Goal: Information Seeking & Learning: Learn about a topic

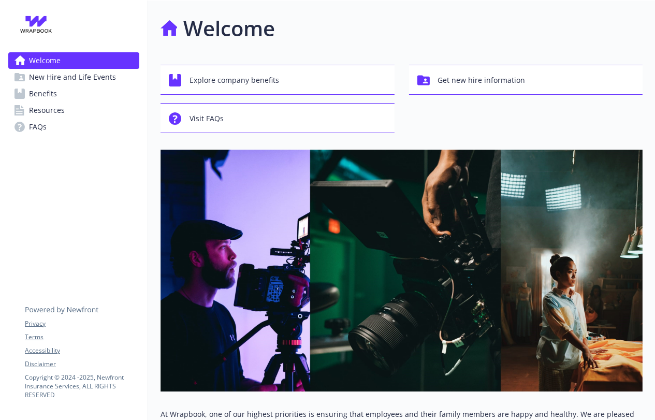
click at [49, 92] on span "Benefits" at bounding box center [43, 93] width 28 height 17
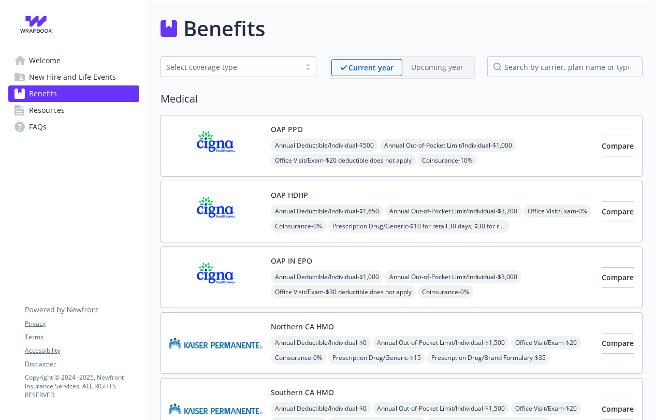
click at [49, 92] on span "Benefits" at bounding box center [43, 93] width 28 height 17
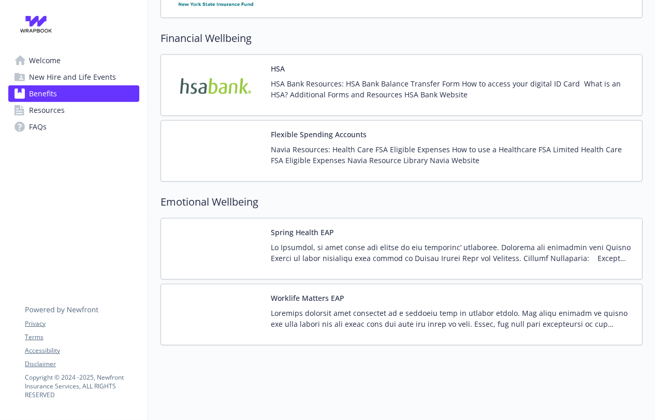
scroll to position [1178, 0]
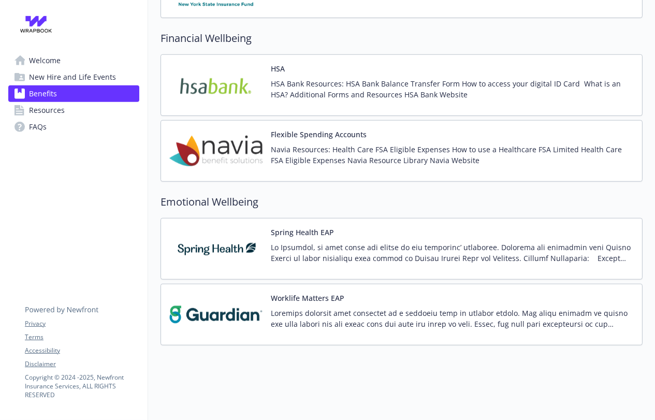
click at [316, 243] on p at bounding box center [452, 253] width 363 height 22
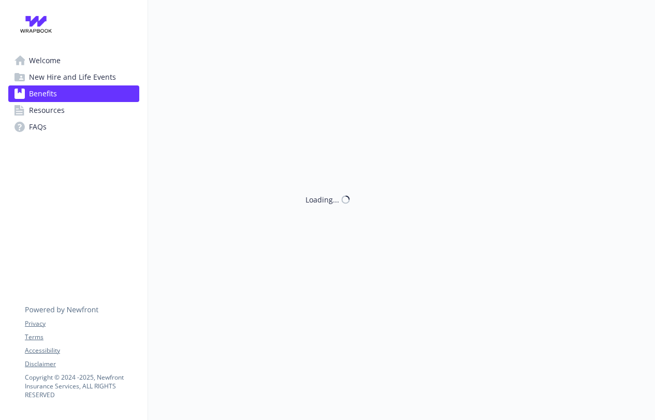
scroll to position [1178, 0]
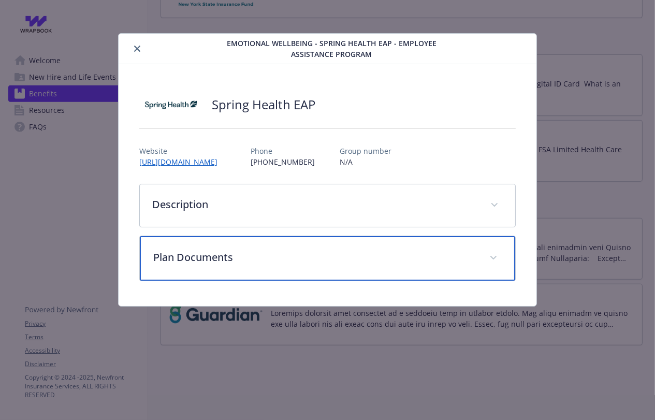
click at [300, 253] on p "Plan Documents" at bounding box center [315, 257] width 324 height 16
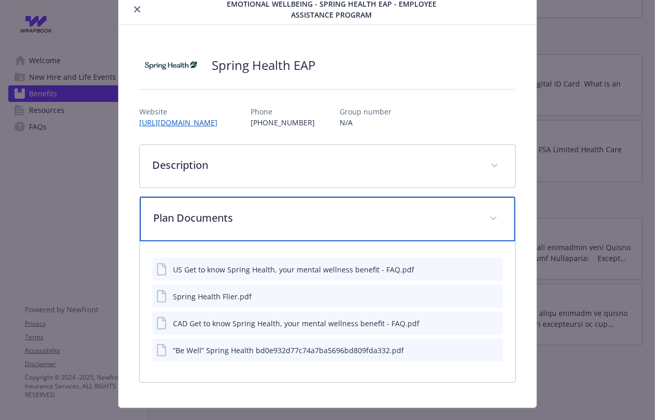
scroll to position [42, 0]
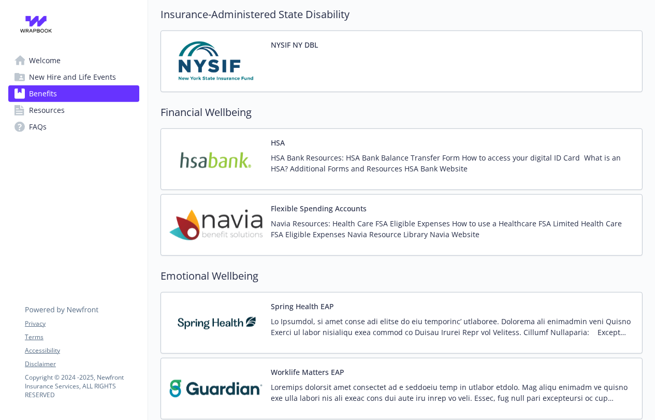
scroll to position [1022, 0]
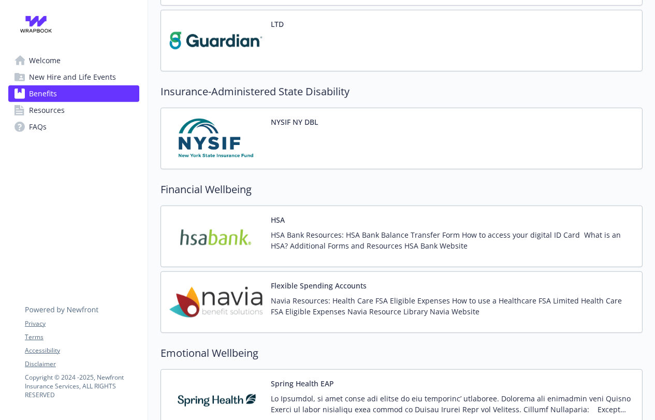
click at [73, 71] on span "New Hire and Life Events" at bounding box center [72, 77] width 87 height 17
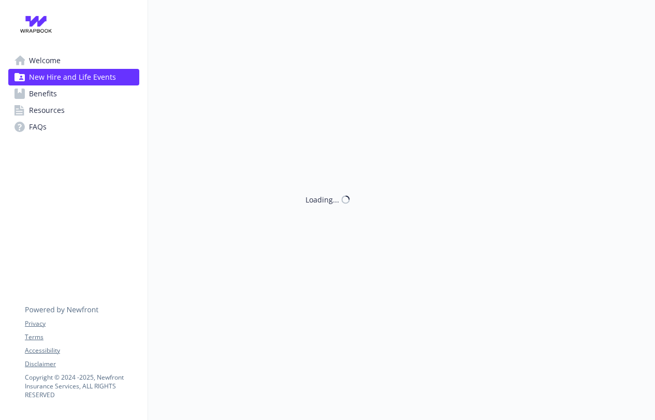
scroll to position [8, 0]
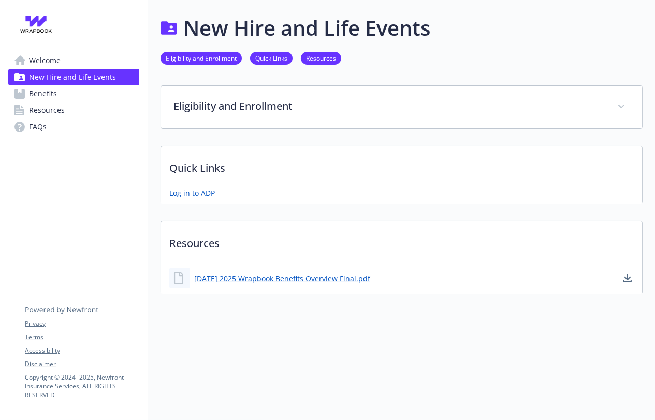
click at [38, 93] on span "Benefits" at bounding box center [43, 93] width 28 height 17
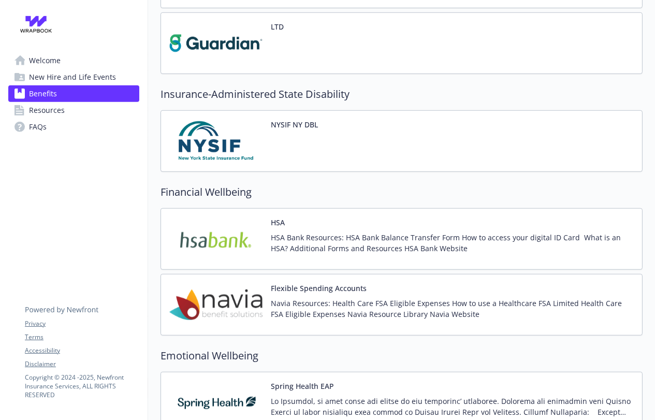
scroll to position [1014, 0]
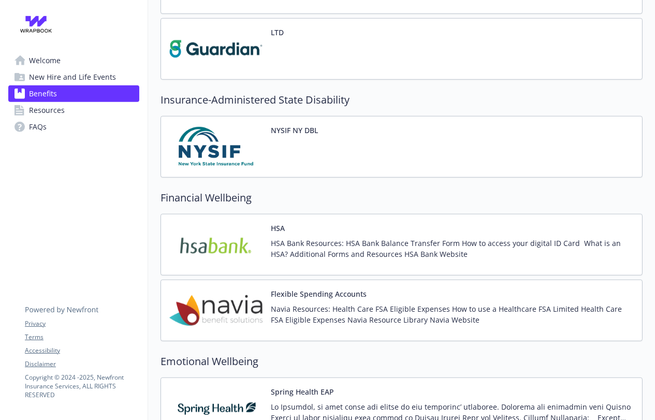
click at [76, 110] on link "Resources" at bounding box center [73, 110] width 131 height 17
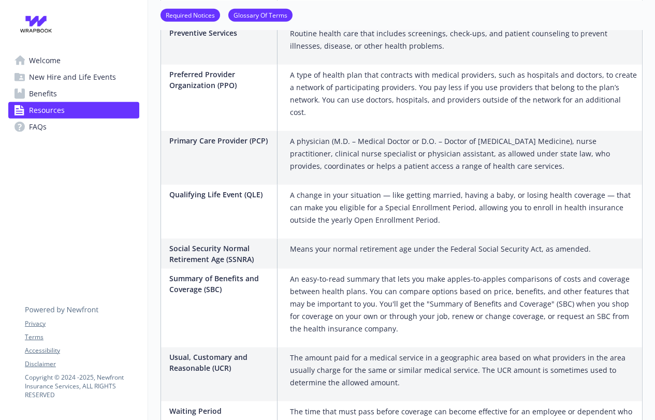
scroll to position [1632, 0]
click at [49, 93] on span "Benefits" at bounding box center [43, 93] width 28 height 17
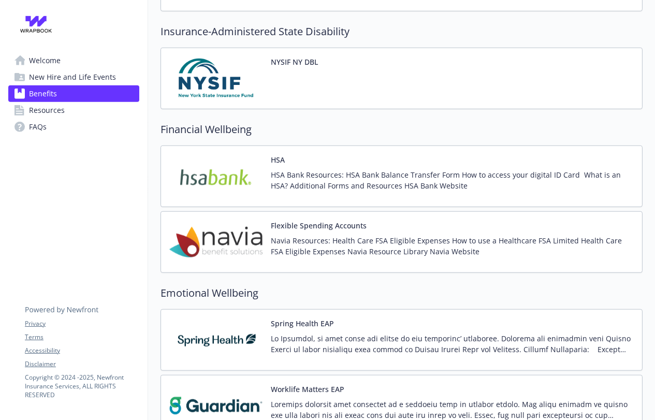
scroll to position [1178, 0]
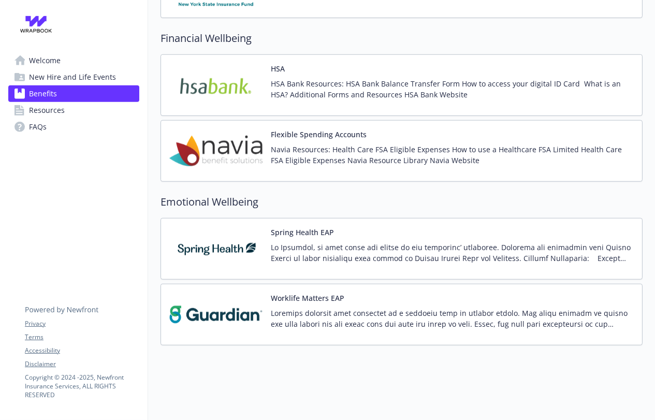
click at [229, 305] on img at bounding box center [215, 314] width 93 height 44
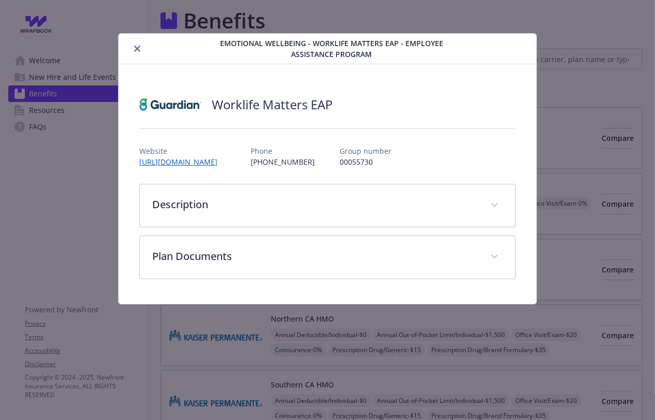
scroll to position [1178, 0]
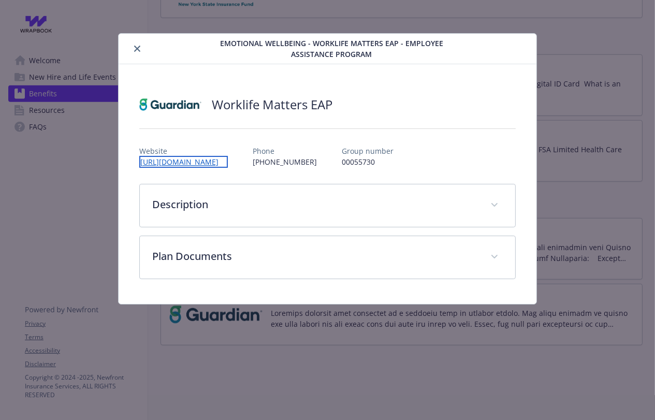
click at [215, 158] on link "[URL][DOMAIN_NAME]" at bounding box center [183, 162] width 88 height 12
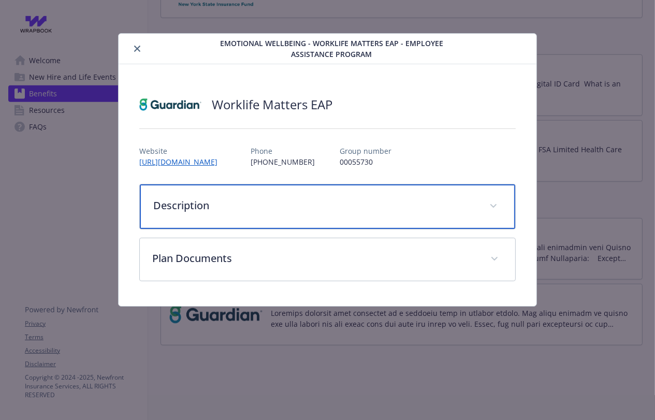
click at [216, 214] on div "Description" at bounding box center [328, 206] width 376 height 45
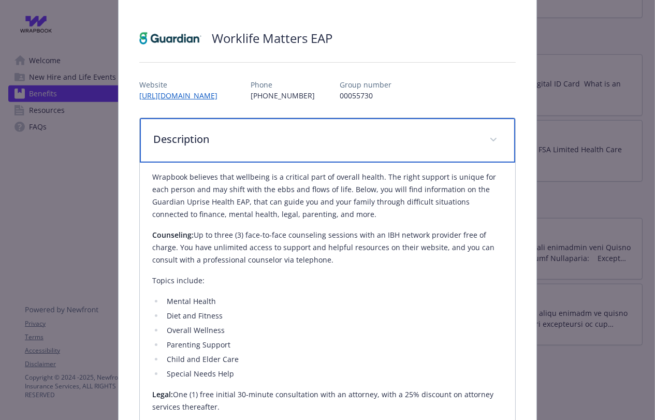
scroll to position [65, 0]
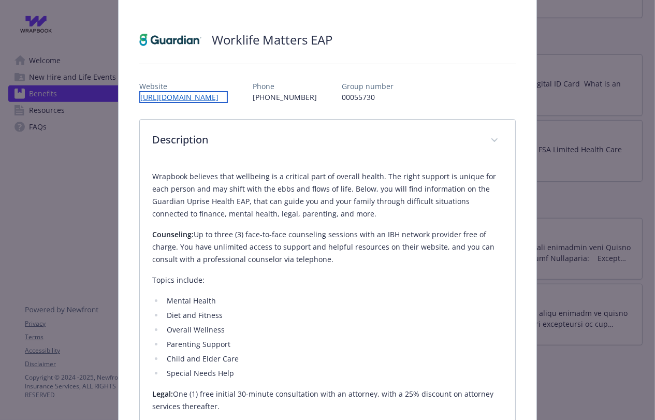
click at [180, 93] on link "[URL][DOMAIN_NAME]" at bounding box center [183, 97] width 88 height 12
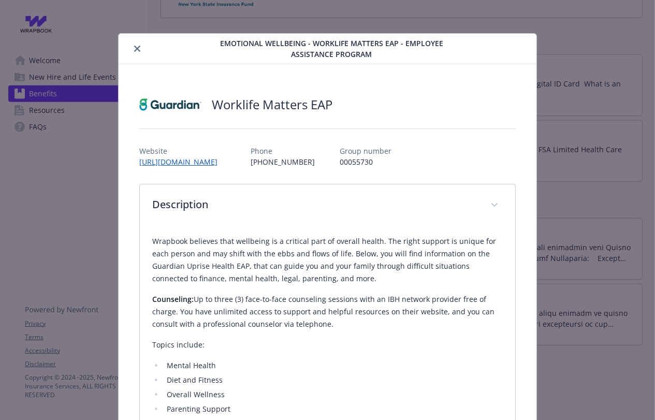
click at [132, 36] on div "Emotional Wellbeing - Worklife Matters EAP - Employee Assistance Program" at bounding box center [328, 49] width 418 height 31
click at [135, 46] on icon "close" at bounding box center [137, 49] width 6 height 6
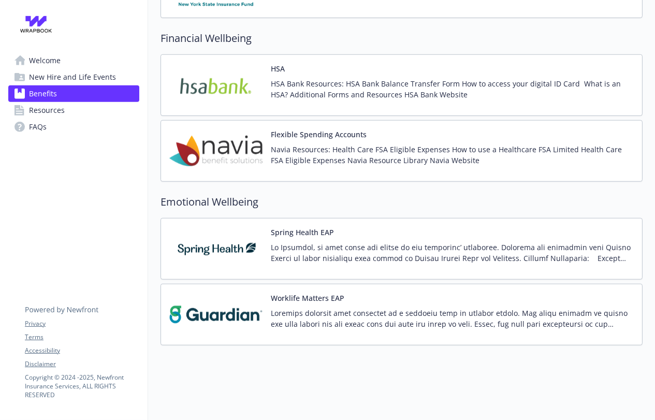
click at [38, 66] on span "Welcome" at bounding box center [45, 60] width 32 height 17
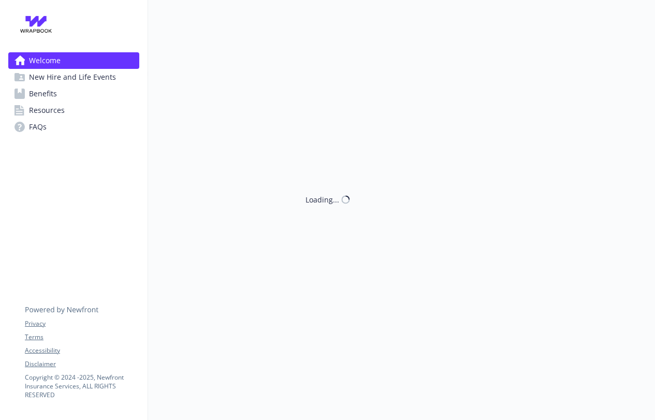
scroll to position [245, 0]
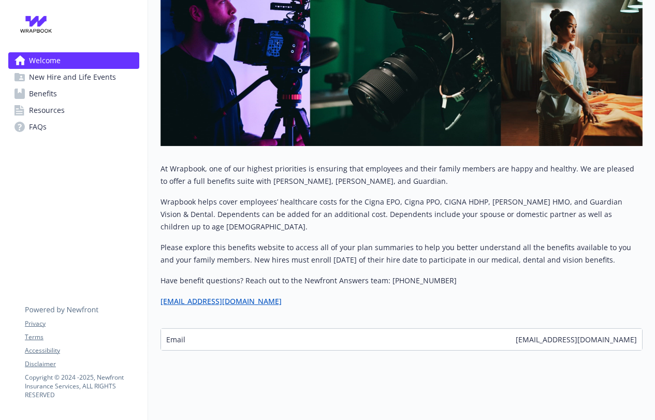
click at [62, 78] on span "New Hire and Life Events" at bounding box center [72, 77] width 87 height 17
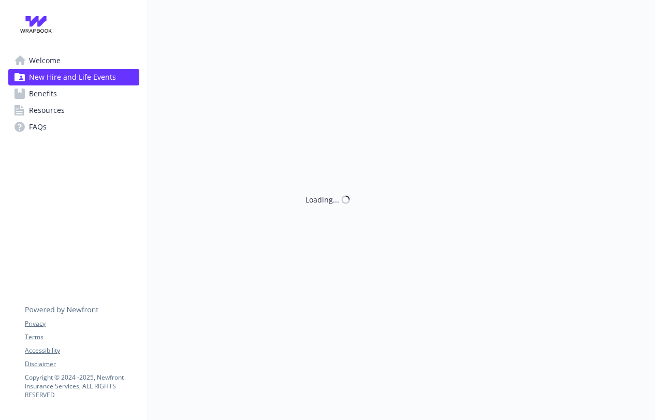
scroll to position [8, 0]
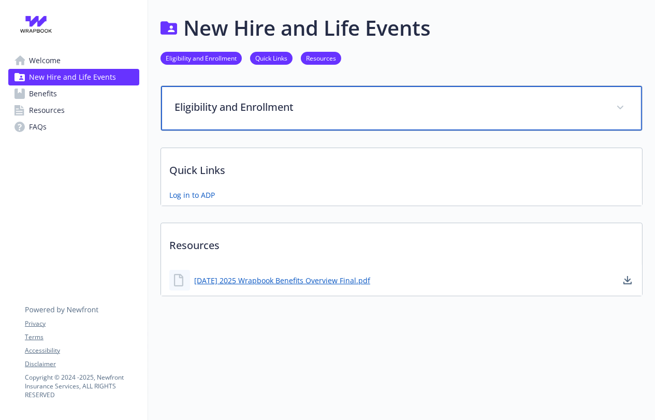
click at [251, 99] on p "Eligibility and Enrollment" at bounding box center [388, 107] width 429 height 16
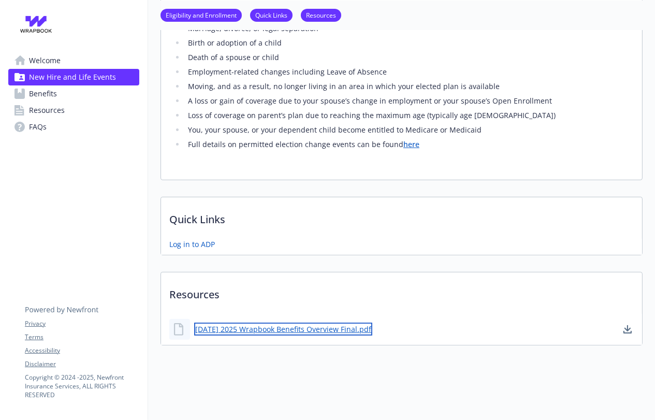
scroll to position [395, 0]
click at [214, 322] on link "[DATE] 2025 Wrapbook Benefits Overview Final.pdf" at bounding box center [283, 328] width 178 height 13
